Goal: Task Accomplishment & Management: Complete application form

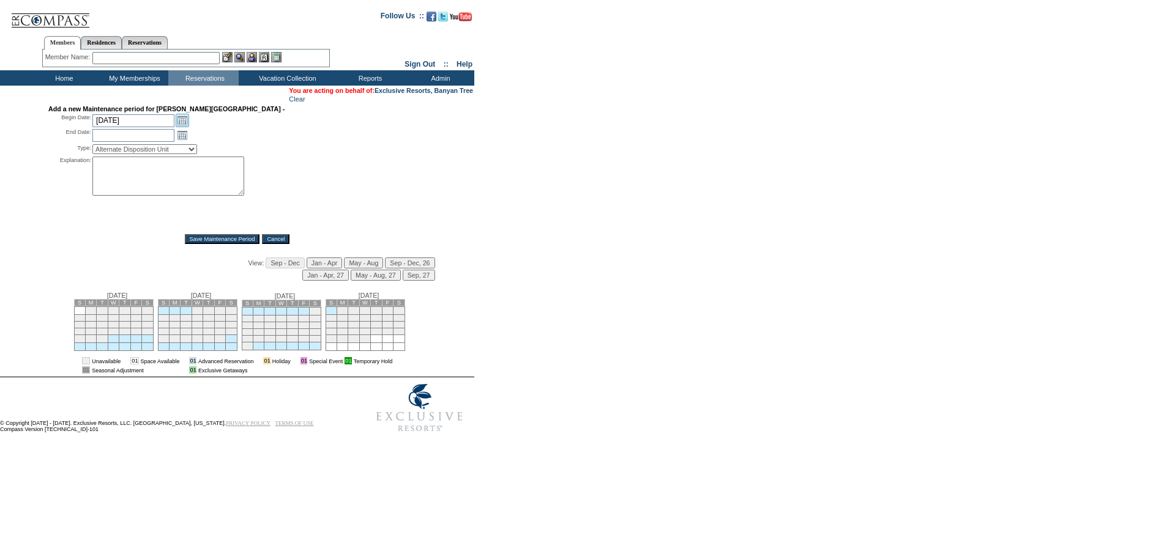
click at [181, 126] on link "Open the calendar popup." at bounding box center [182, 120] width 13 height 13
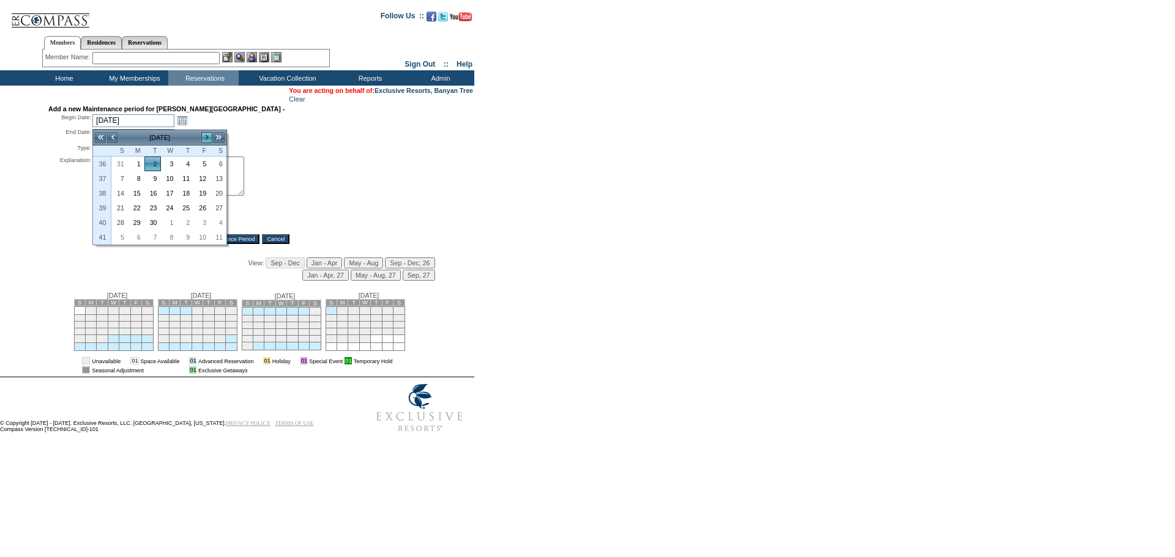
click at [207, 136] on link ">" at bounding box center [207, 138] width 12 height 12
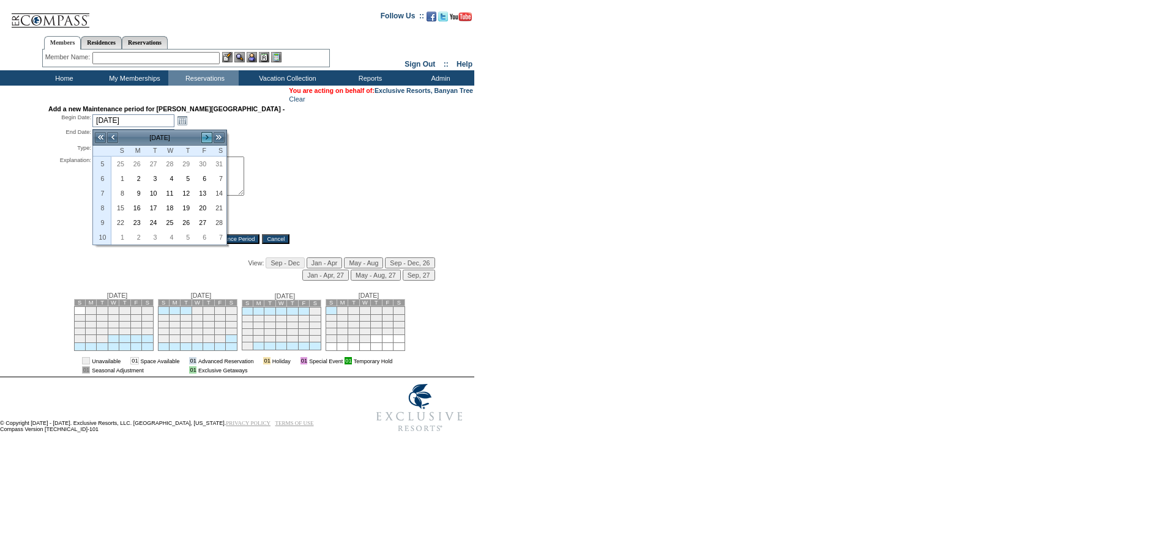
click at [207, 136] on link ">" at bounding box center [207, 138] width 12 height 12
click at [220, 195] on link "16" at bounding box center [217, 193] width 15 height 13
type input "[DATE]"
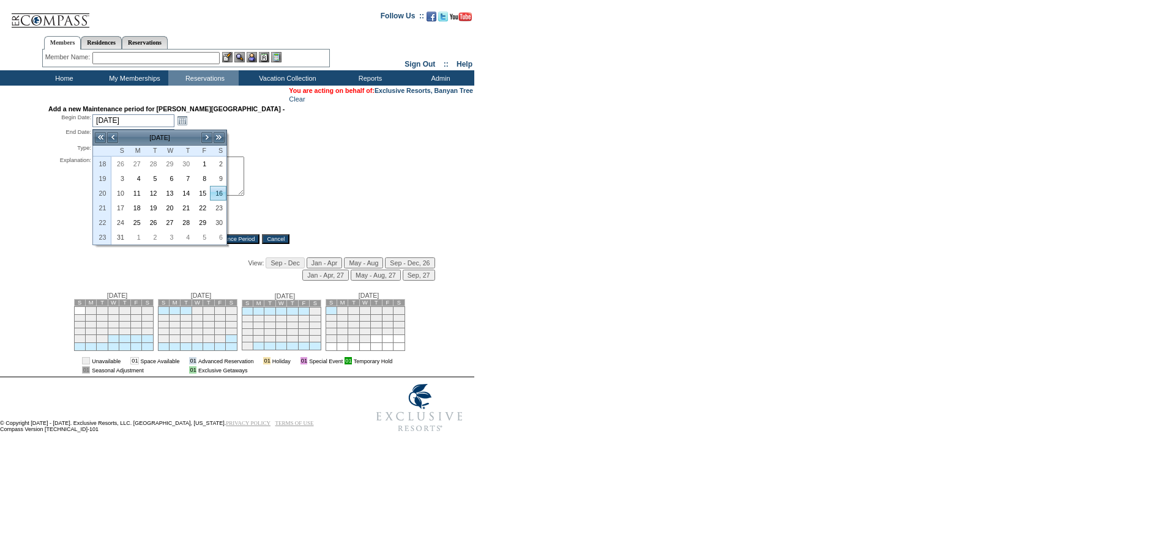
type input "[DATE]"
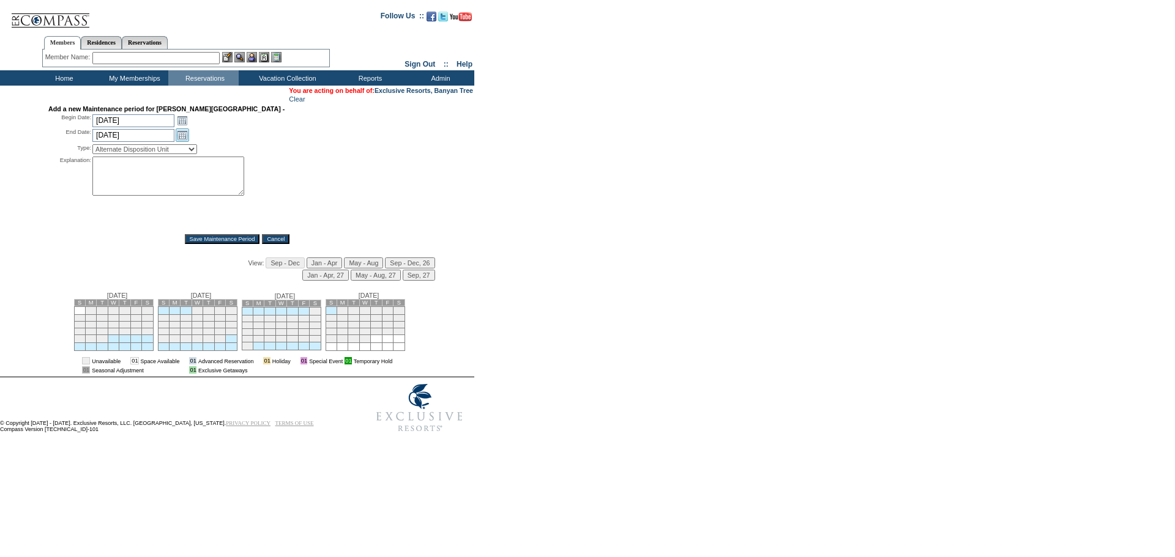
click at [181, 138] on link "Open the calendar popup." at bounding box center [182, 134] width 13 height 13
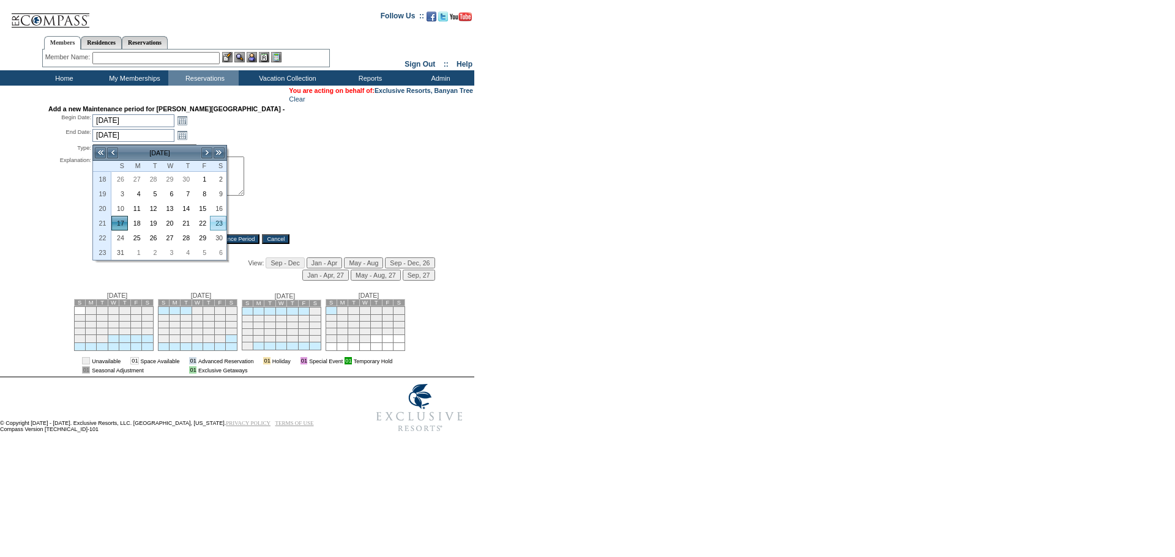
click at [215, 226] on link "23" at bounding box center [217, 223] width 15 height 13
type input "[DATE]"
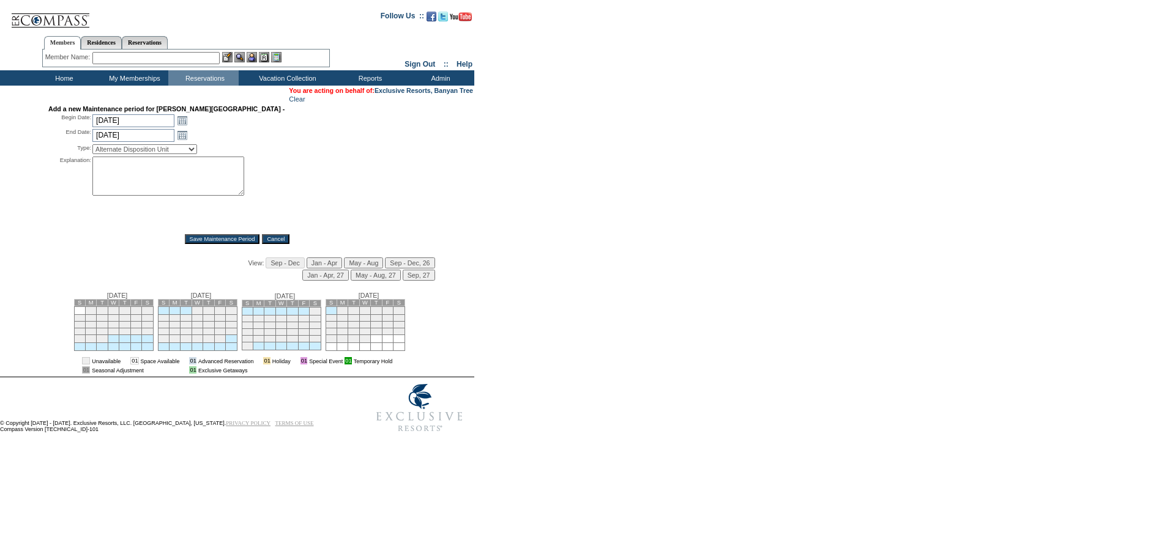
click at [168, 154] on select "Alternate Disposition Unit Business Hold Disposition Exclusive Alliance Partner…" at bounding box center [144, 149] width 105 height 10
select select "PropMaintOIALUnavailable"
click at [92, 147] on select "Alternate Disposition Unit Business Hold Disposition Exclusive Alliance Partner…" at bounding box center [144, 149] width 105 height 10
click at [122, 174] on textarea at bounding box center [168, 176] width 152 height 39
type textarea "Return to Partner//SDO"
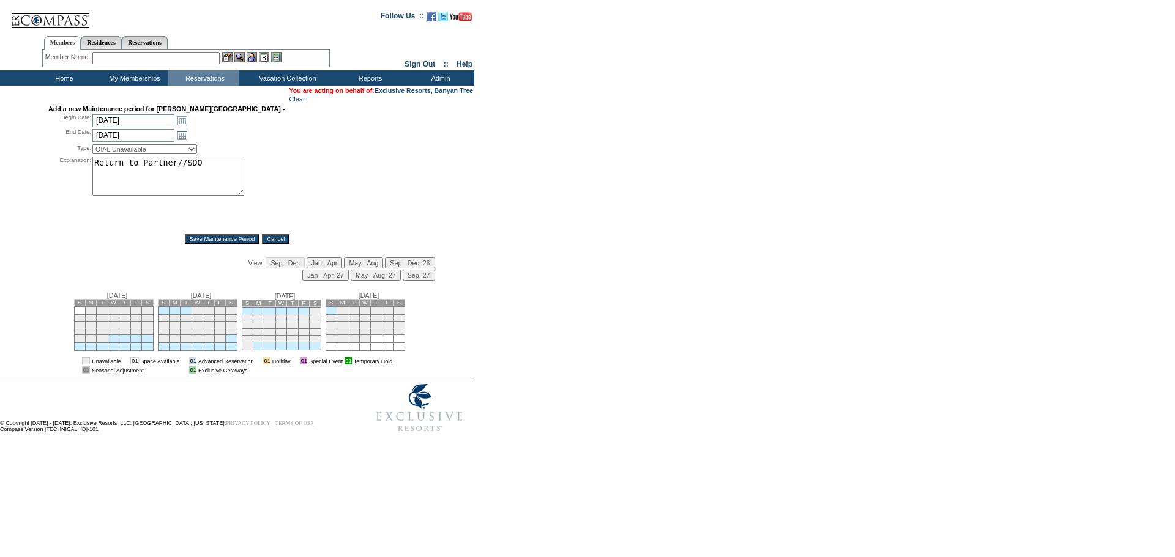
click at [235, 240] on input "Save Maintenance Period" at bounding box center [222, 239] width 75 height 10
